Goal: Complete application form

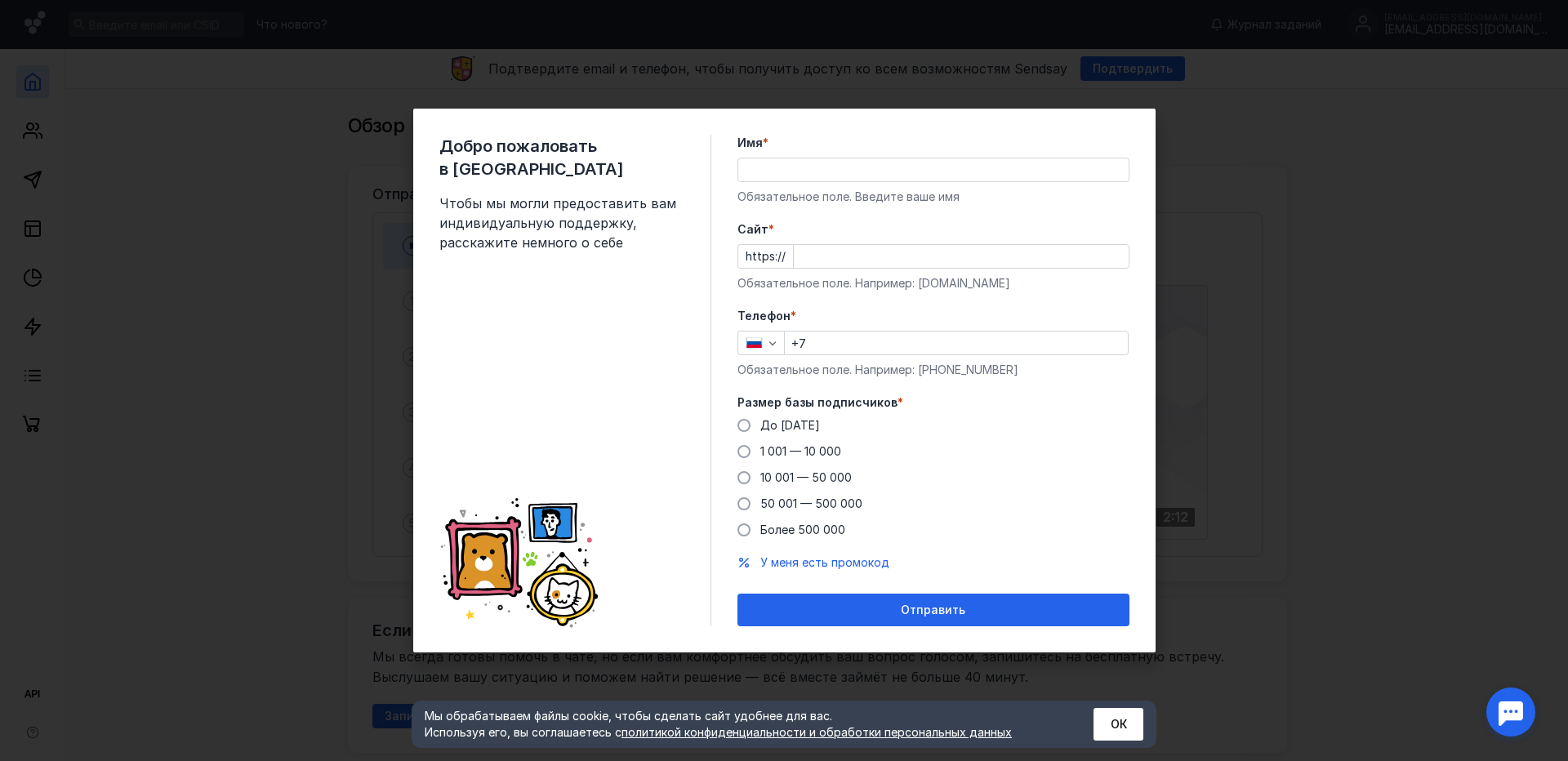
click at [766, 172] on input "Имя *" at bounding box center [933, 170] width 390 height 23
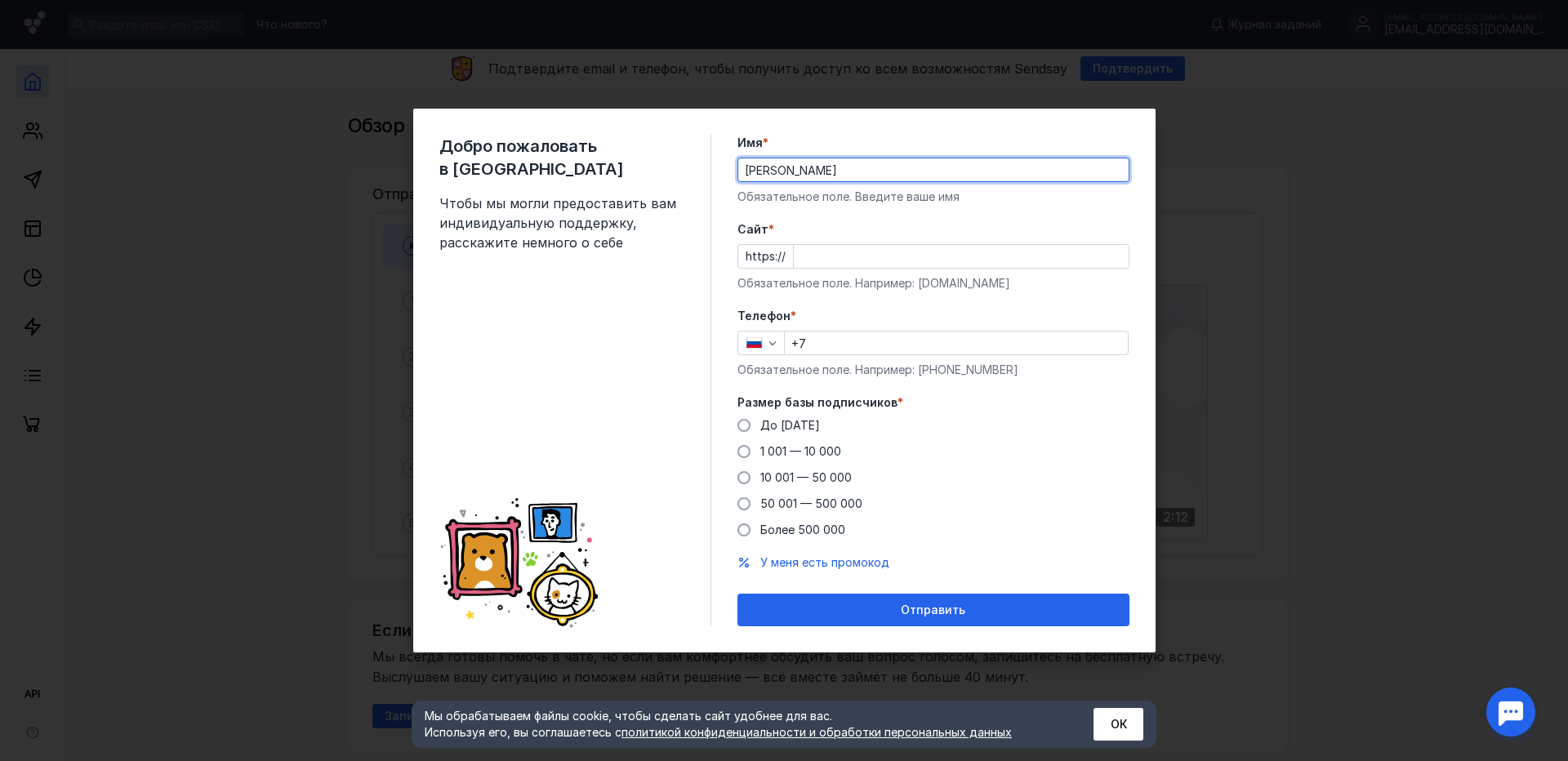
drag, startPoint x: 862, startPoint y: 170, endPoint x: 589, endPoint y: 176, distance: 273.1
click at [596, 173] on div "Добро пожаловать в Sendsay Чтобы мы могли предоставить вам индивидуальную подде…" at bounding box center [784, 380] width 742 height 544
type input "[PERSON_NAME]"
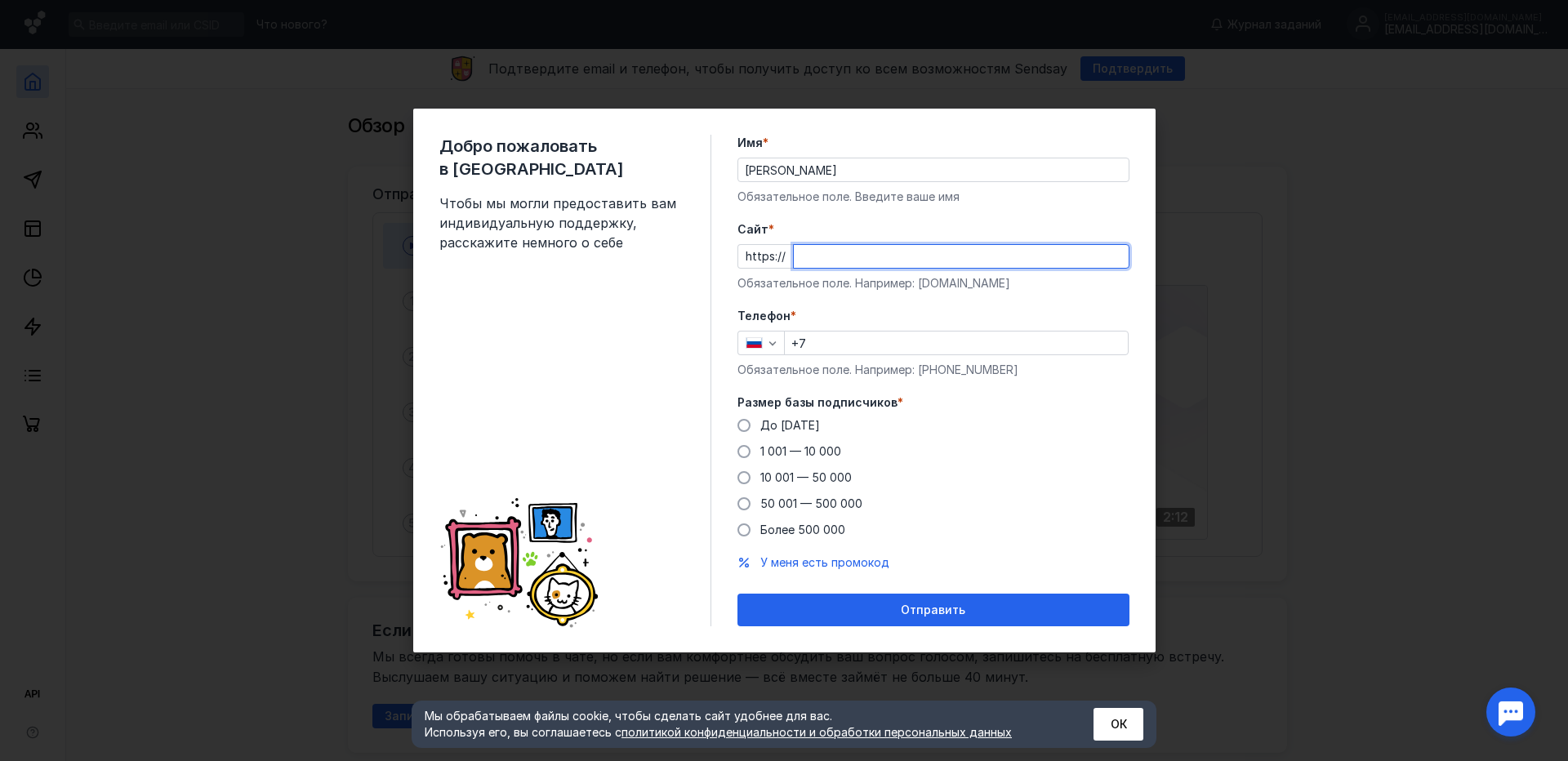
click at [874, 252] on input "Cайт *" at bounding box center [961, 257] width 335 height 23
paste input "[DOMAIN_NAME][URL]"
type input "[DOMAIN_NAME]"
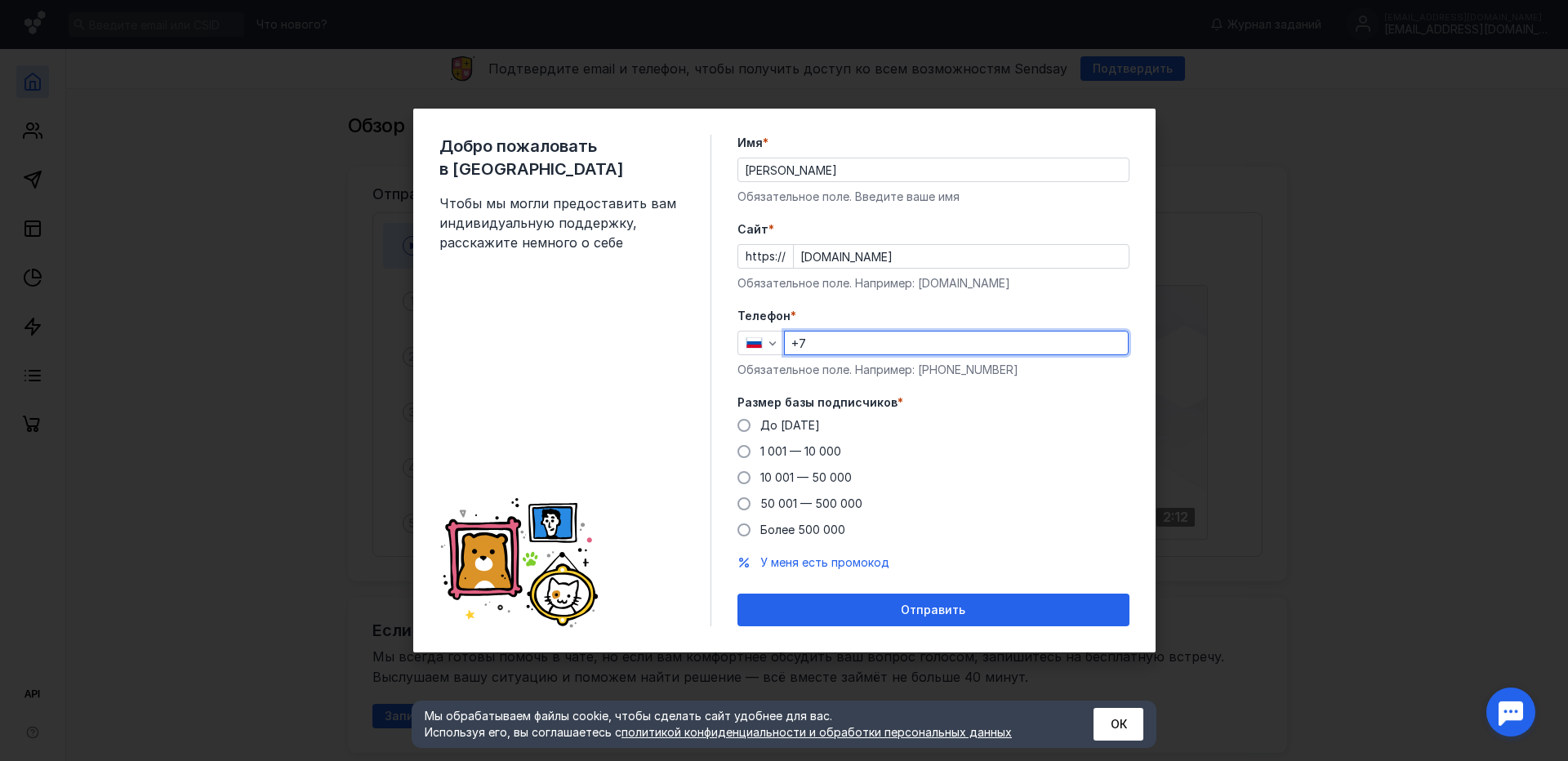
click at [896, 349] on input "+7" at bounding box center [956, 343] width 343 height 23
type input "[PHONE_NUMBER]"
click at [819, 450] on span "1 001 — 10 000" at bounding box center [800, 451] width 81 height 14
click at [0, 0] on input "1 001 — 10 000" at bounding box center [0, 0] width 0 height 0
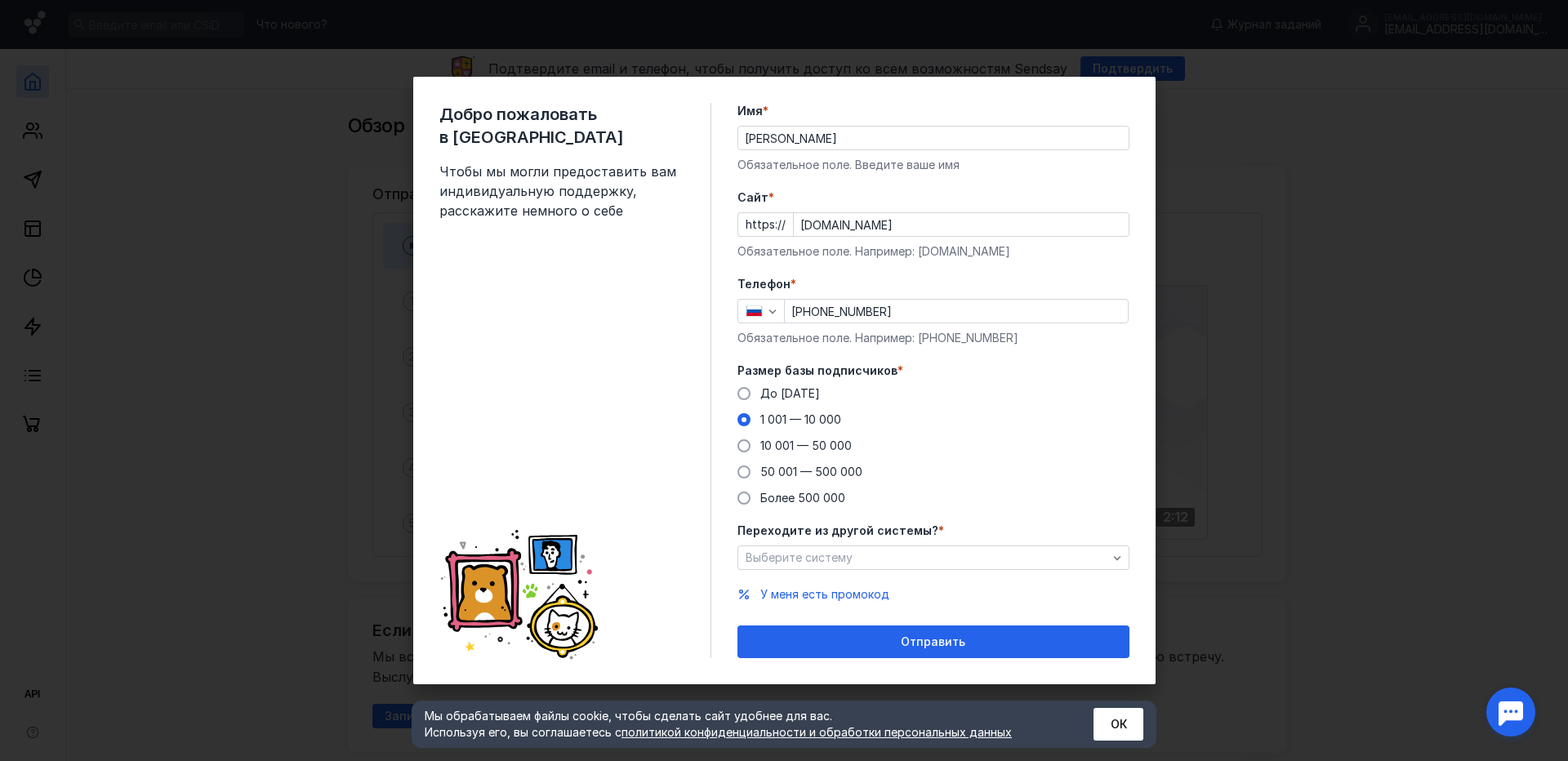
click at [890, 552] on div "Выберите систему" at bounding box center [925, 559] width 370 height 14
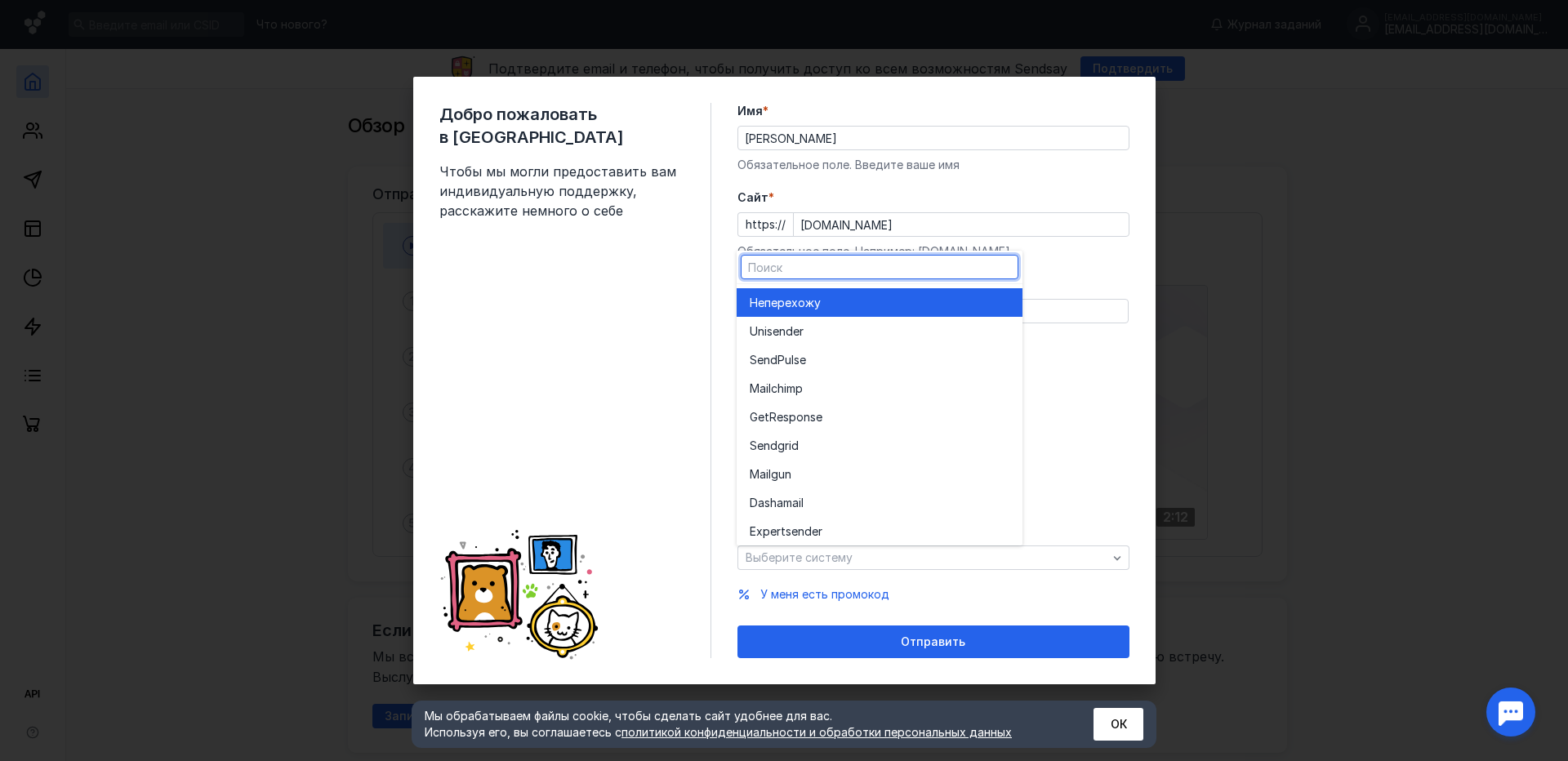
click at [890, 552] on div "Выберите систему" at bounding box center [925, 559] width 370 height 14
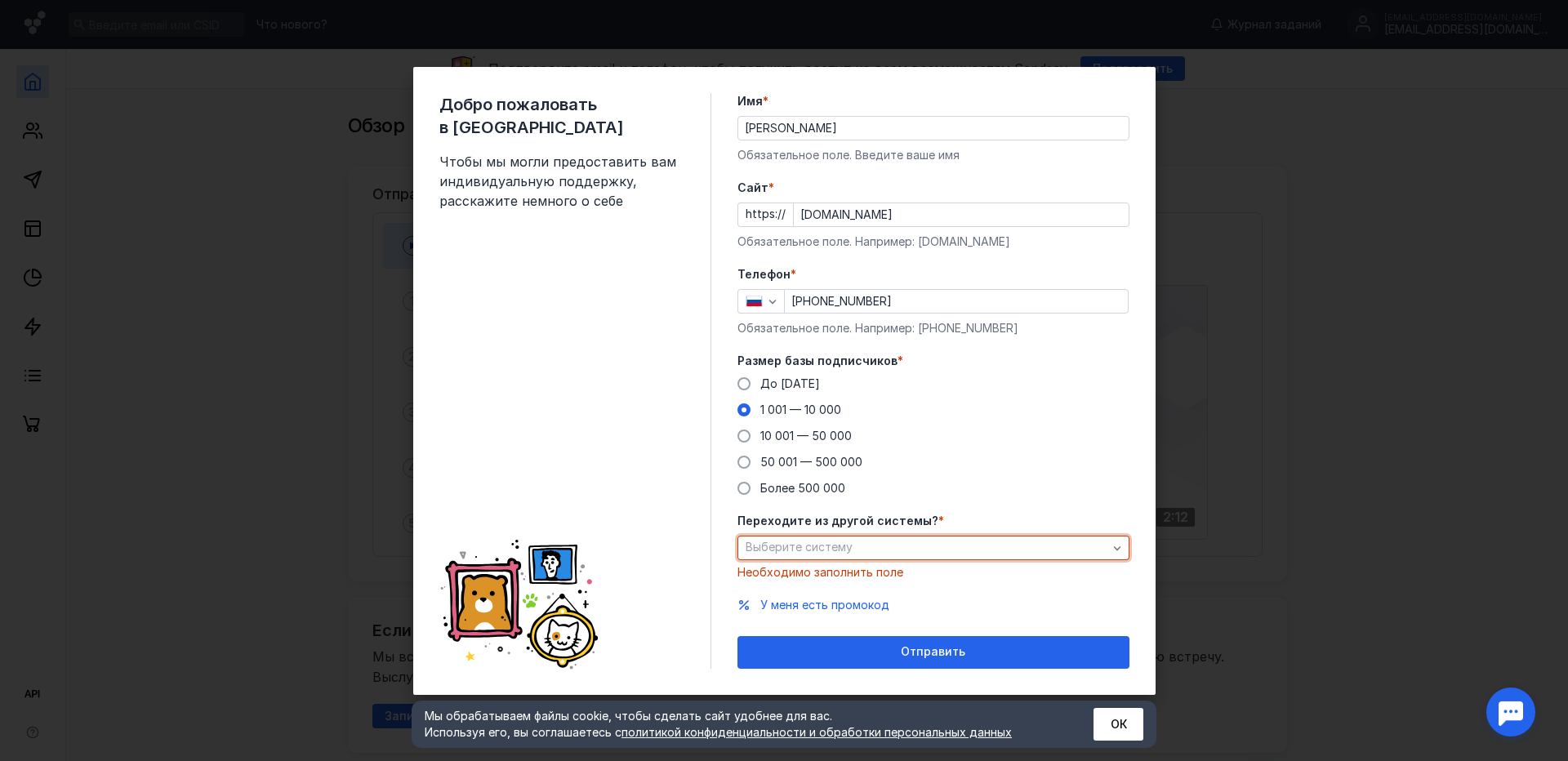
click at [1025, 555] on div "Выберите систему" at bounding box center [933, 548] width 392 height 24
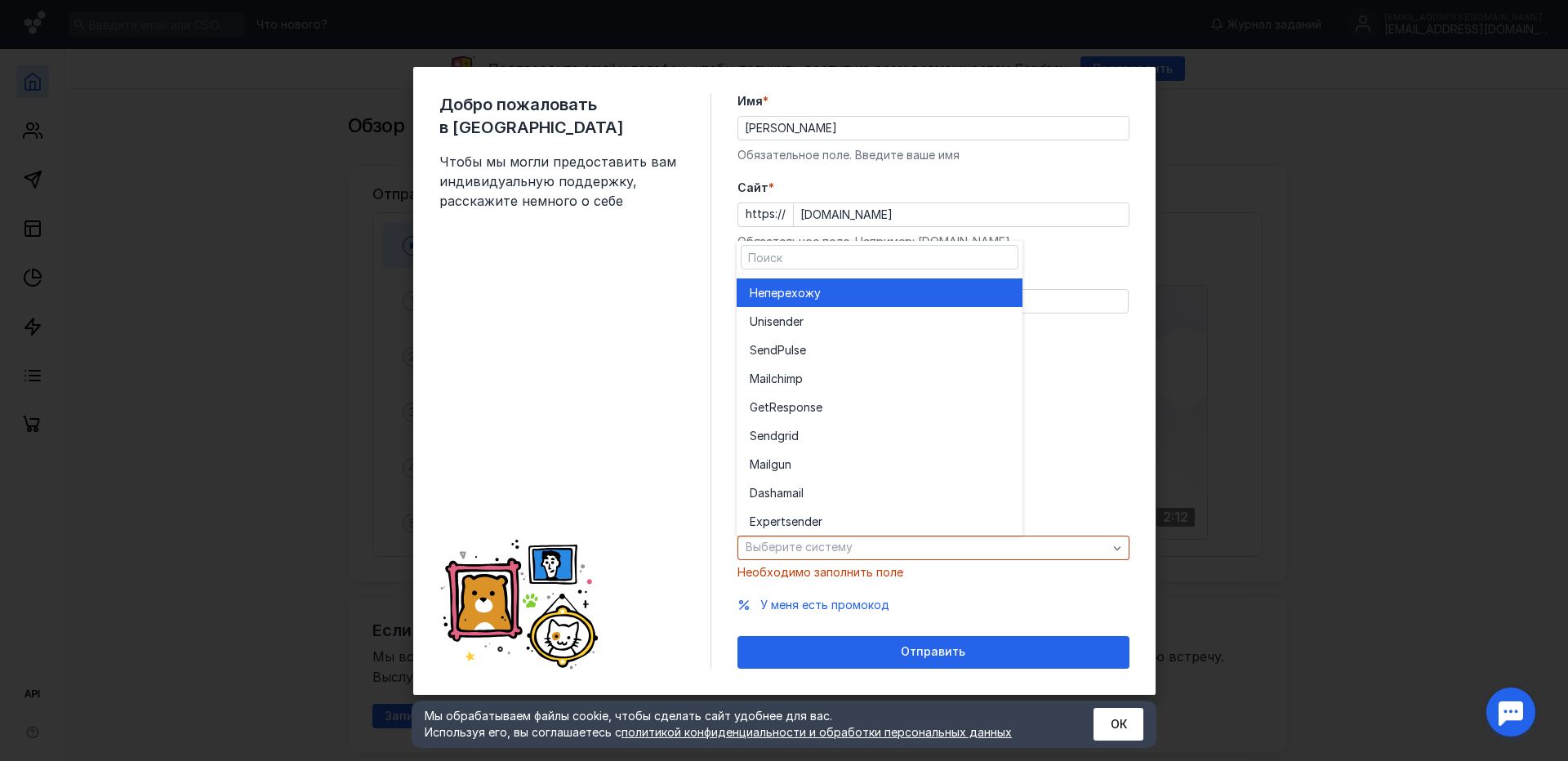
click at [882, 283] on div "Не перехожу" at bounding box center [880, 293] width 260 height 29
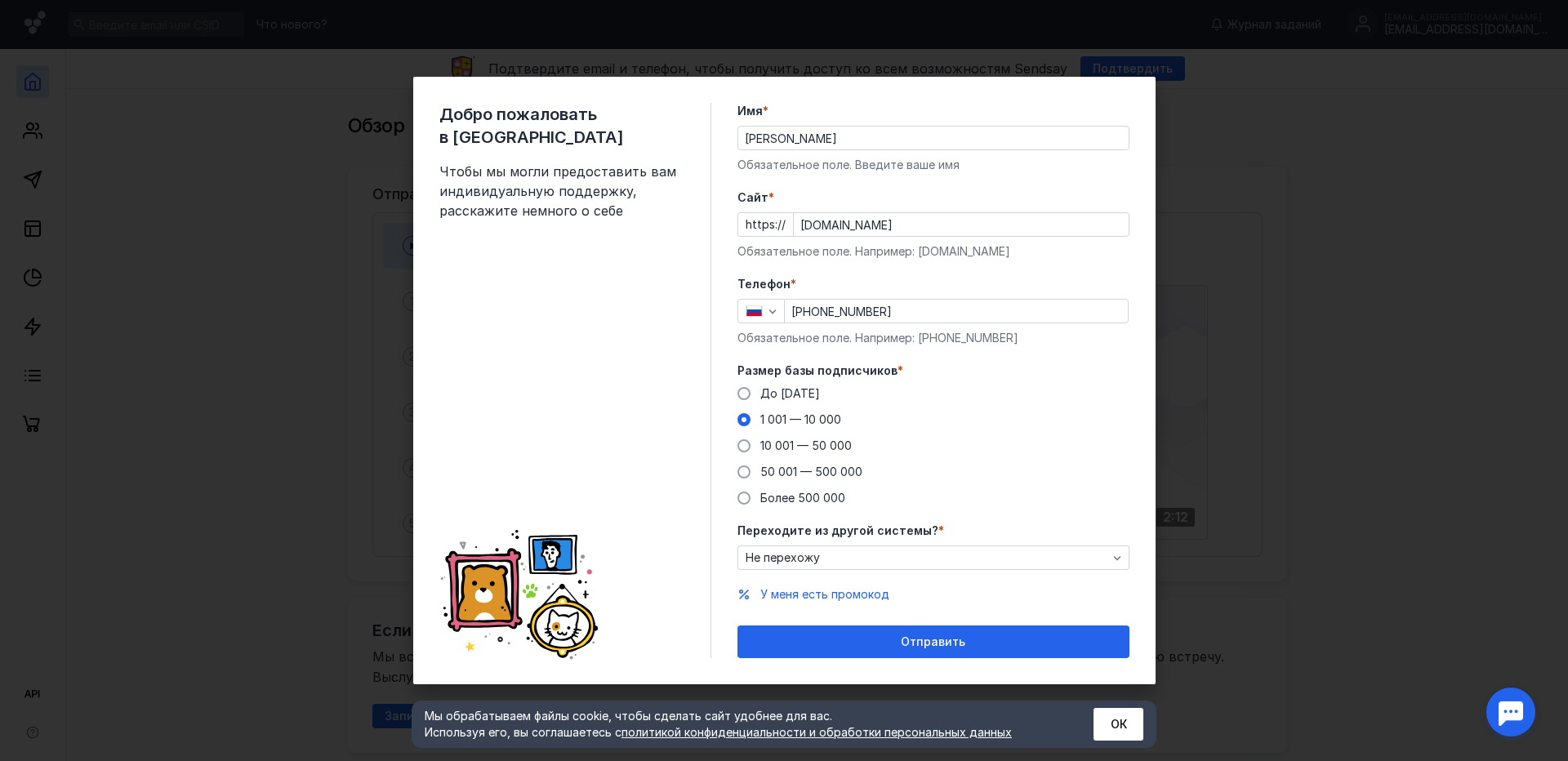
click at [1002, 654] on div "Отправить" at bounding box center [933, 642] width 392 height 32
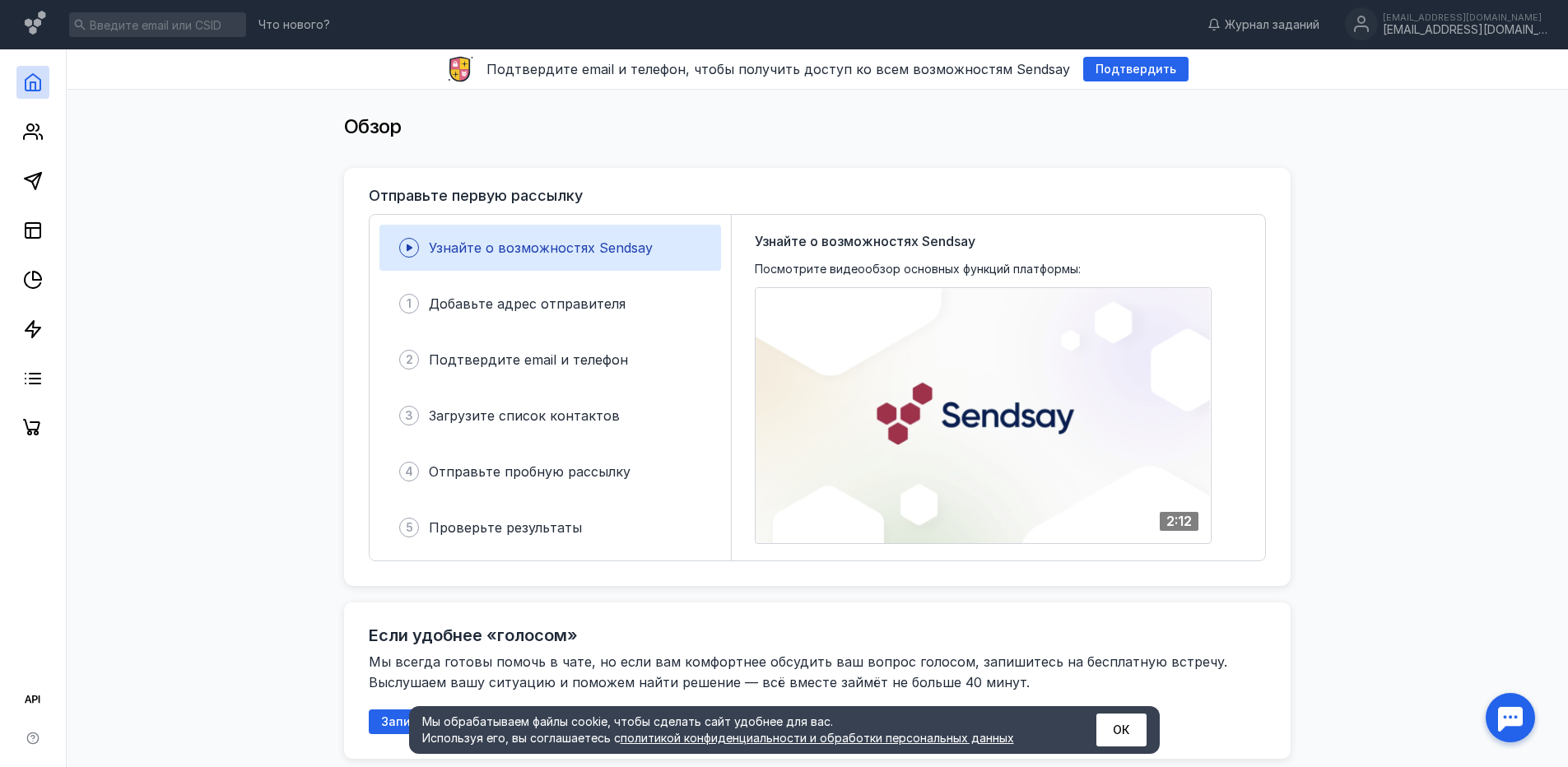
click at [1137, 70] on span "Подтвердить" at bounding box center [1135, 69] width 80 height 14
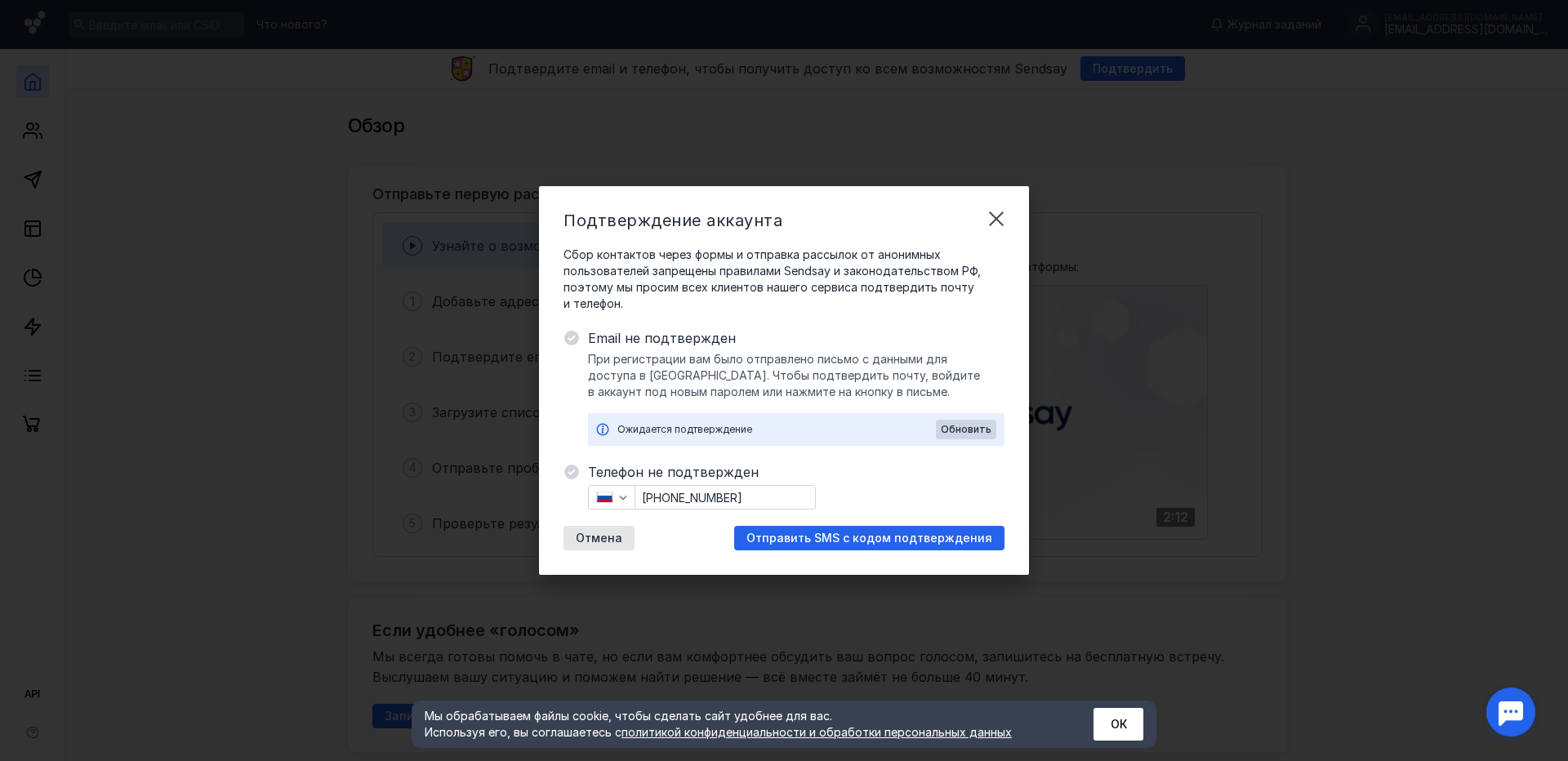
click at [848, 538] on span "Отправить SMS с кодом подтверждения" at bounding box center [869, 539] width 246 height 14
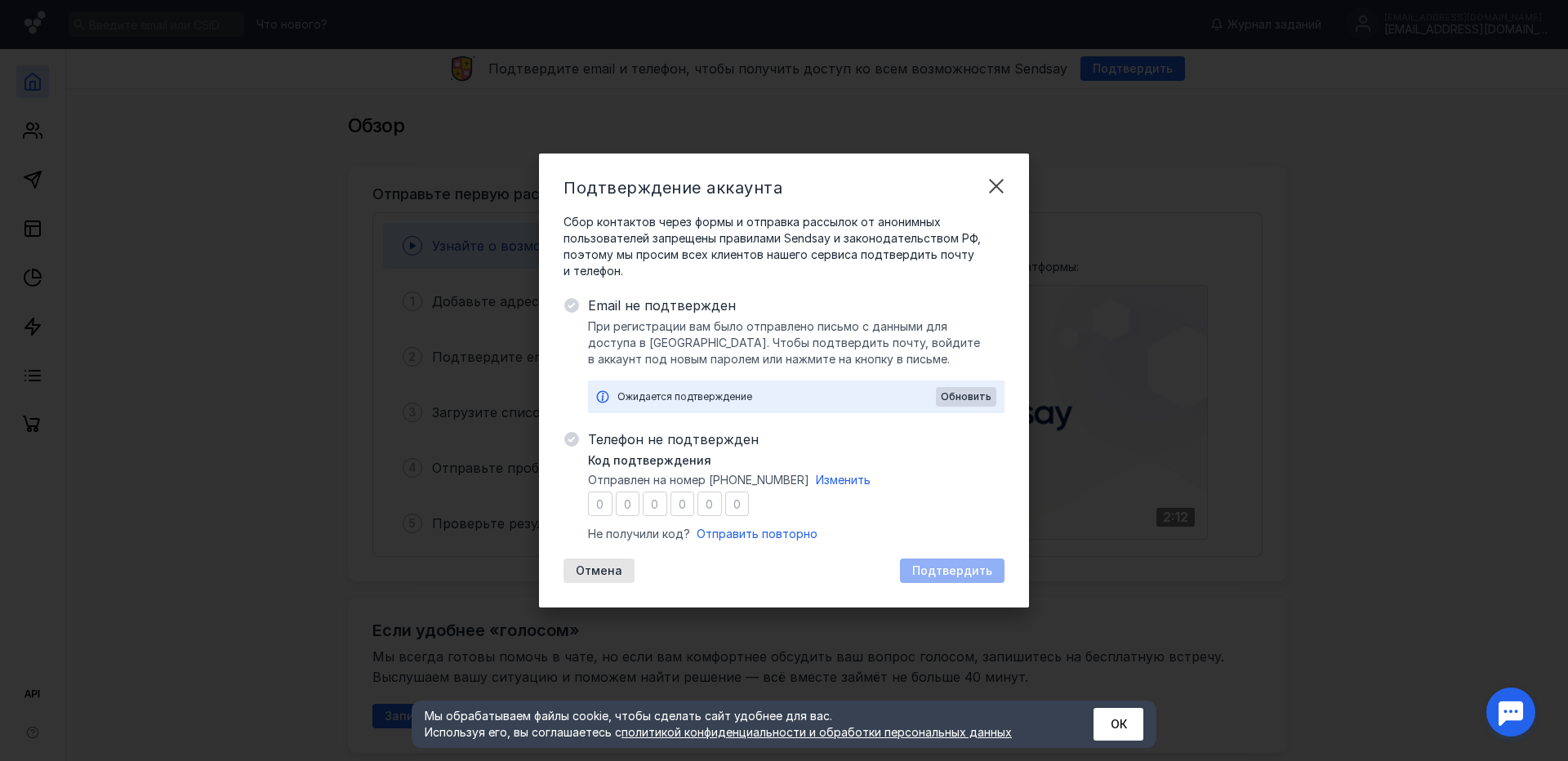
type input "8"
type input "7"
type input "6"
type input "7"
type input "5"
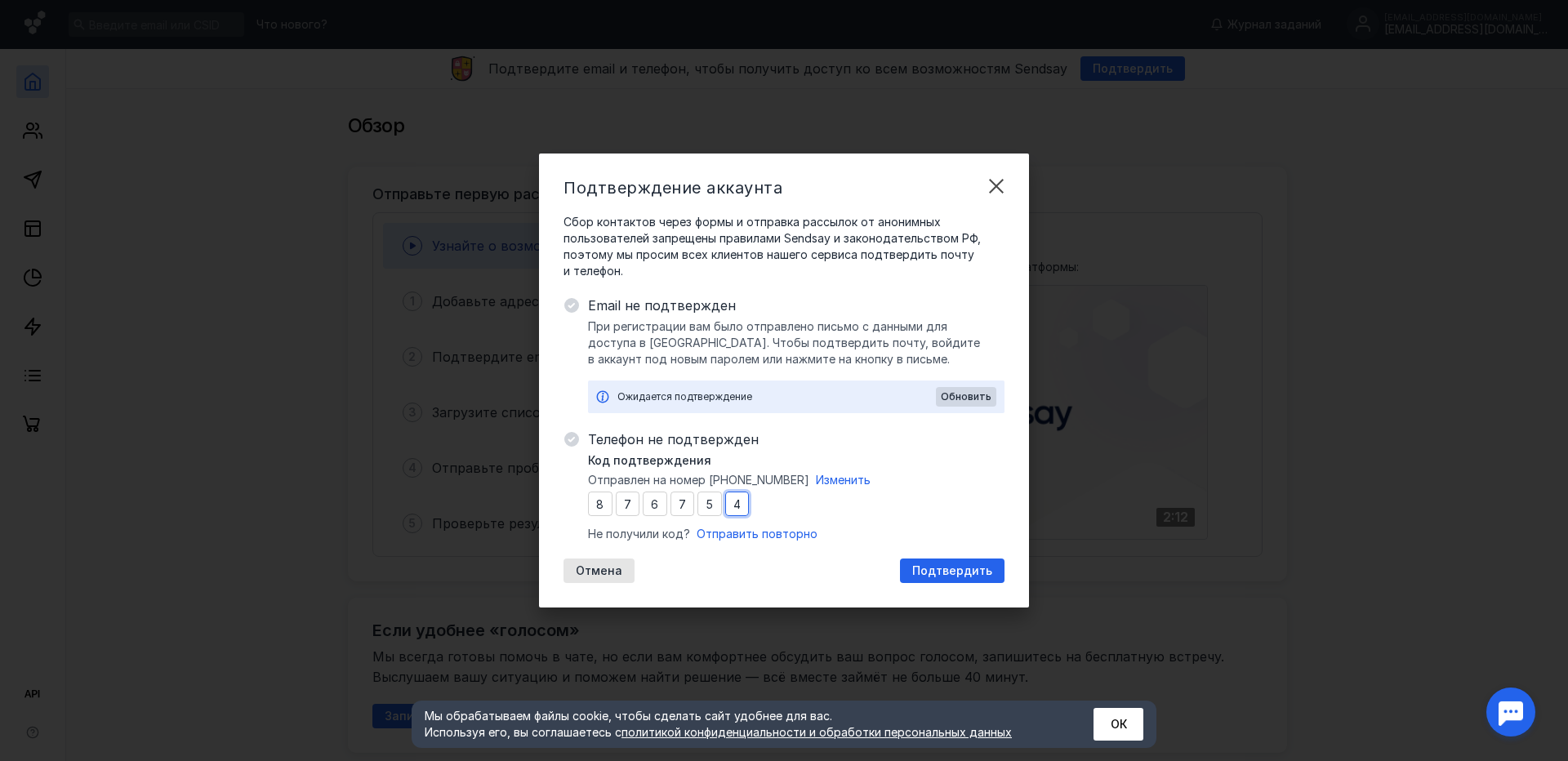
type input "4"
click at [965, 571] on span "Подтвердить" at bounding box center [951, 571] width 80 height 14
